Goal: Book appointment/travel/reservation

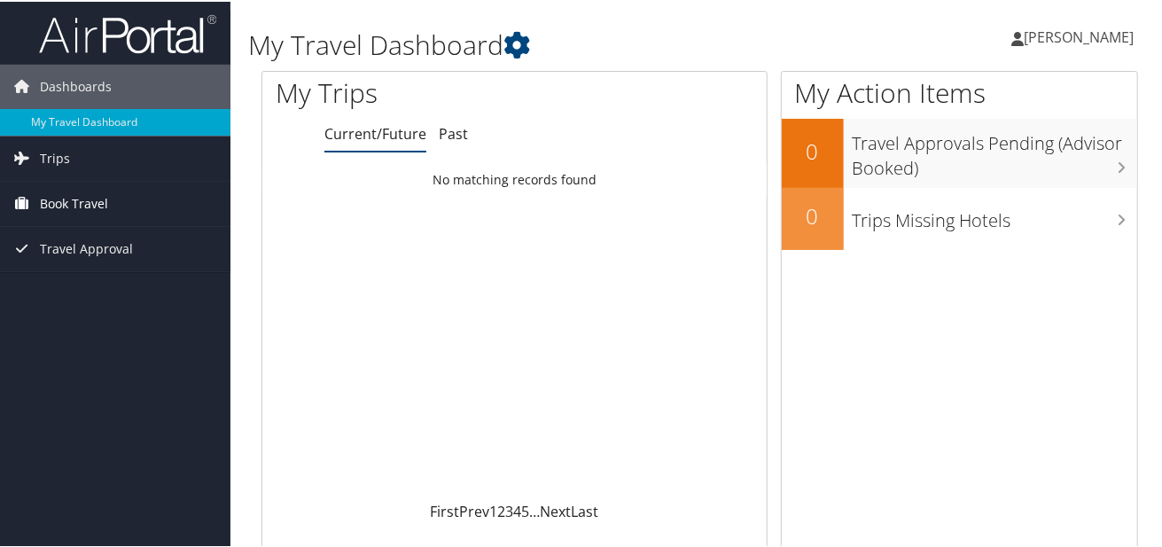
click at [60, 197] on span "Book Travel" at bounding box center [74, 202] width 68 height 44
click at [83, 191] on span "Book Travel" at bounding box center [74, 202] width 68 height 44
click at [82, 205] on span "Book Travel" at bounding box center [74, 202] width 68 height 44
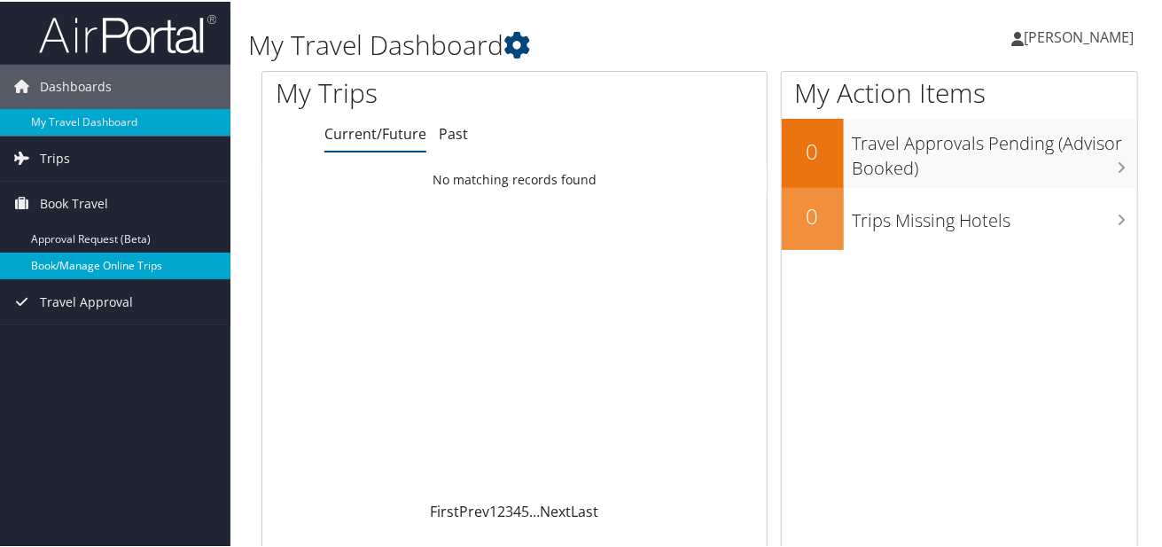
click at [73, 255] on link "Book/Manage Online Trips" at bounding box center [115, 264] width 230 height 27
